Goal: Task Accomplishment & Management: Manage account settings

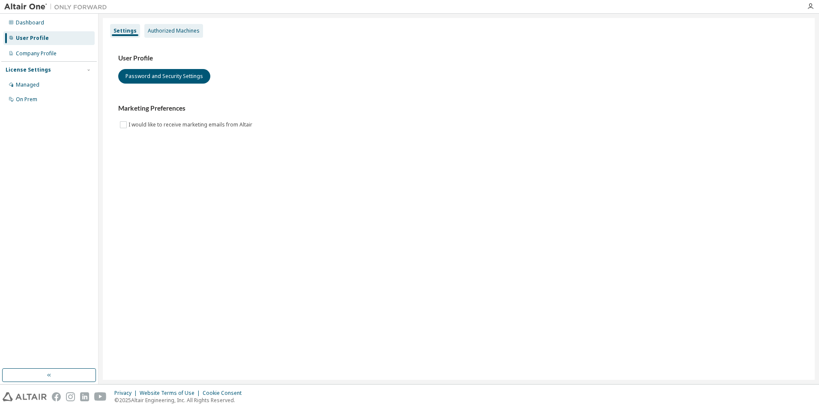
click at [181, 32] on div "Authorized Machines" at bounding box center [174, 30] width 52 height 7
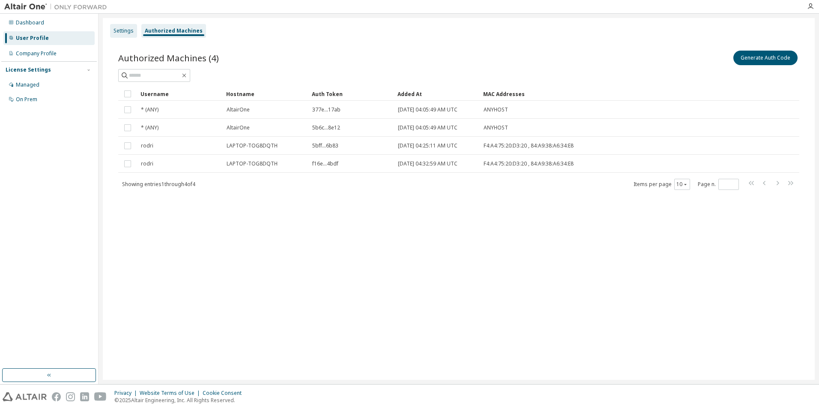
click at [130, 29] on div "Settings" at bounding box center [123, 30] width 20 height 7
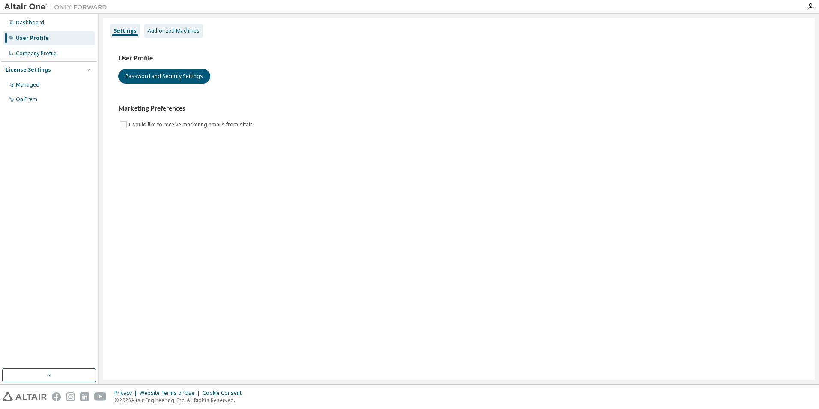
click at [190, 30] on div "Authorized Machines" at bounding box center [174, 30] width 52 height 7
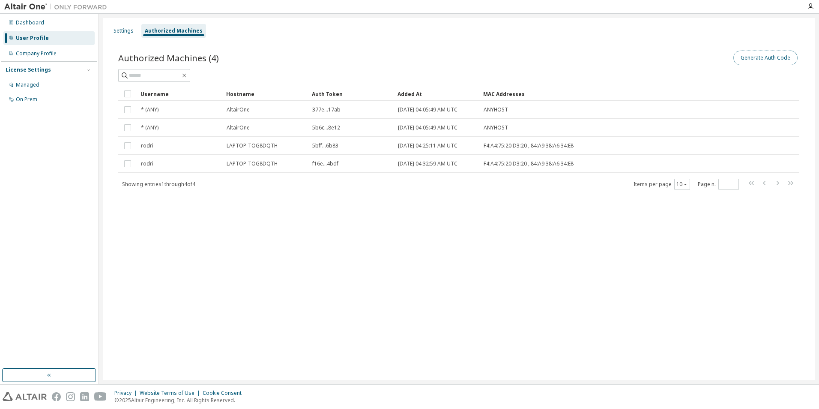
click at [770, 60] on button "Generate Auth Code" at bounding box center [765, 58] width 64 height 15
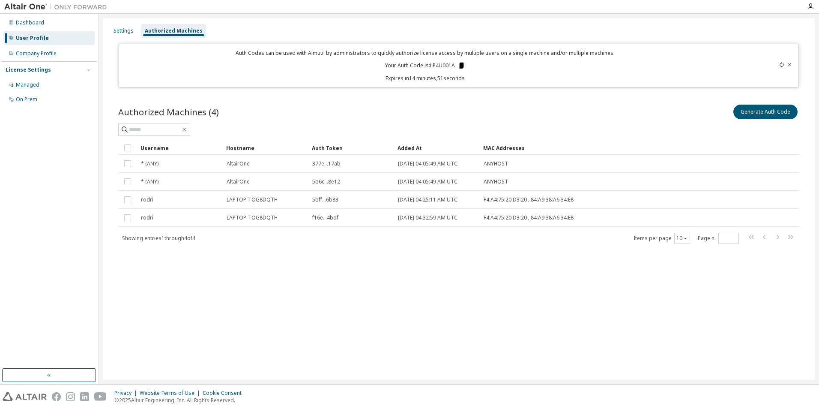
click at [462, 65] on icon at bounding box center [461, 66] width 5 height 6
click at [39, 26] on div "Dashboard" at bounding box center [30, 22] width 28 height 7
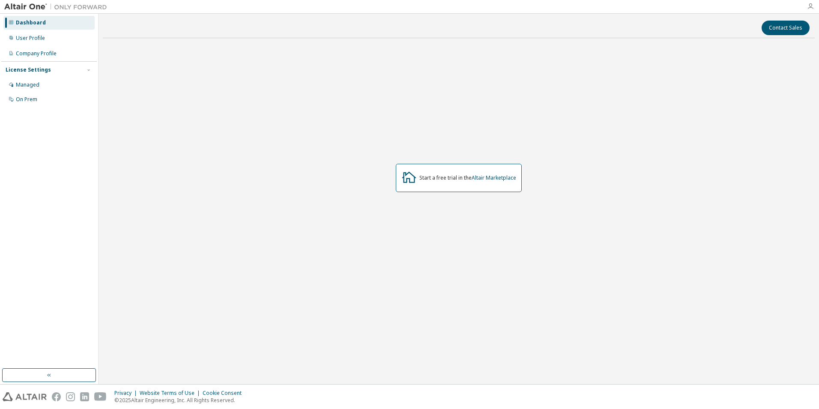
click at [812, 9] on icon "button" at bounding box center [810, 6] width 7 height 7
